Goal: Task Accomplishment & Management: Manage account settings

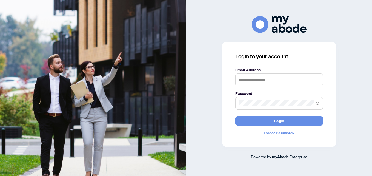
type input "**********"
click at [235, 116] on button "Login" at bounding box center [279, 120] width 88 height 9
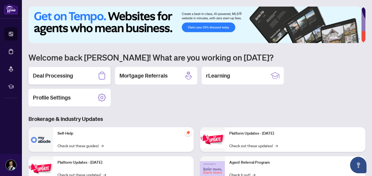
click at [65, 73] on h2 "Deal Processing" at bounding box center [53, 76] width 40 height 8
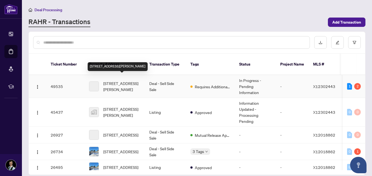
click at [128, 80] on span "[STREET_ADDRESS][PERSON_NAME]" at bounding box center [121, 86] width 37 height 12
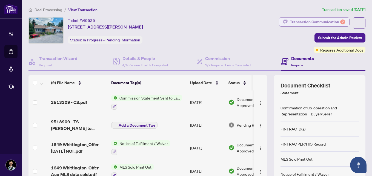
click at [323, 21] on div "Transaction Communication 2" at bounding box center [317, 22] width 55 height 9
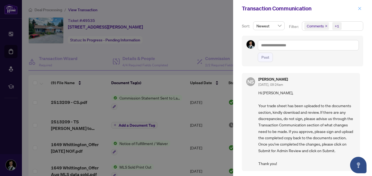
click at [359, 8] on icon "close" at bounding box center [360, 9] width 4 height 4
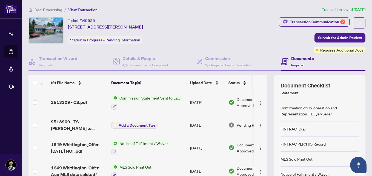
click at [343, 80] on div "Document Checklist Agreement of Purchase and Sale Co-op Brokerage Commission St…" at bounding box center [320, 142] width 92 height 134
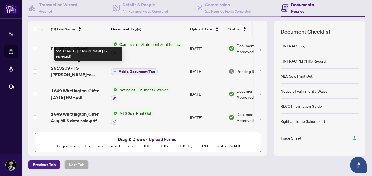
click at [75, 67] on span "2513209 - TS [PERSON_NAME] to review.pdf" at bounding box center [79, 71] width 56 height 13
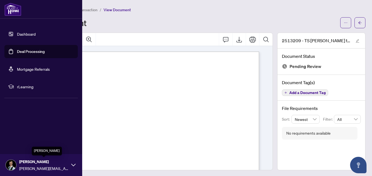
click at [61, 164] on span "[PERSON_NAME]" at bounding box center [43, 162] width 49 height 6
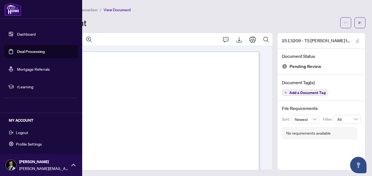
click at [26, 132] on span "Logout" at bounding box center [22, 132] width 12 height 9
